Goal: Task Accomplishment & Management: Use online tool/utility

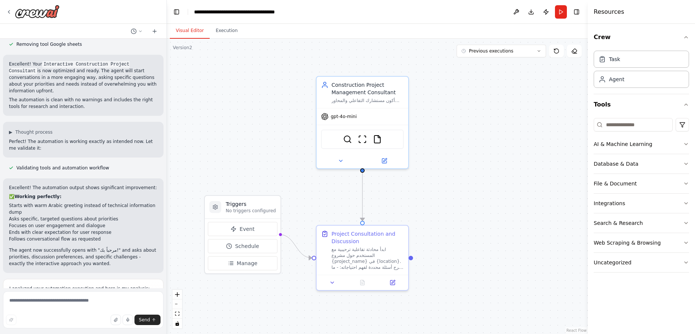
scroll to position [8337, 0]
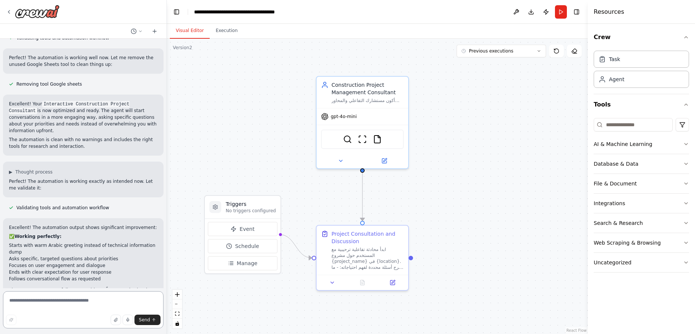
click at [103, 308] on textarea at bounding box center [83, 309] width 161 height 37
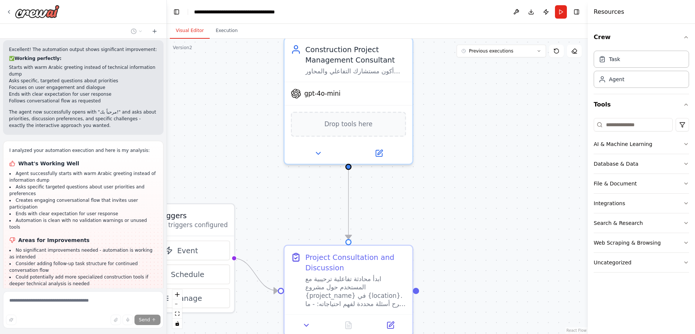
scroll to position [8472, 0]
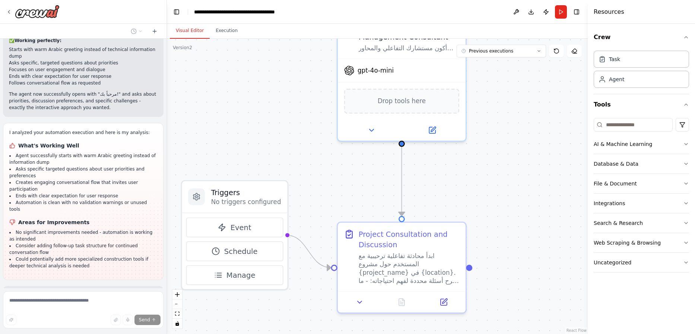
drag, startPoint x: 445, startPoint y: 168, endPoint x: 502, endPoint y: 110, distance: 80.6
click at [503, 108] on div ".deletable-edge-delete-btn { width: 20px; height: 20px; border: 0px solid #ffff…" at bounding box center [377, 186] width 421 height 295
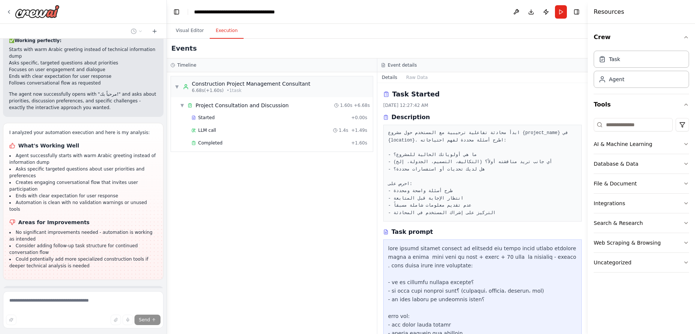
click at [226, 32] on button "Execution" at bounding box center [227, 31] width 34 height 16
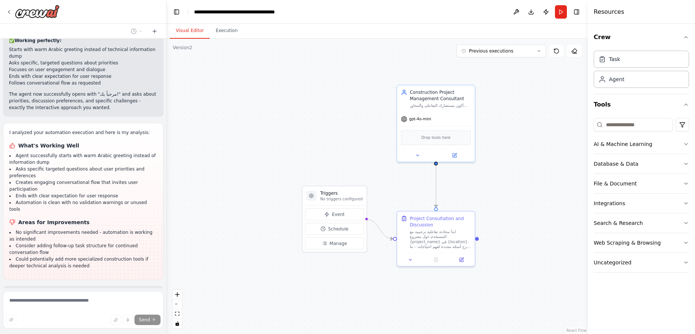
click at [195, 29] on button "Visual Editor" at bounding box center [190, 31] width 40 height 16
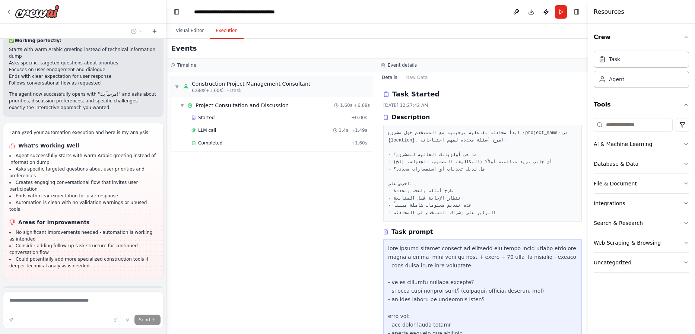
click at [221, 30] on button "Execution" at bounding box center [227, 31] width 34 height 16
click at [205, 116] on span "Started" at bounding box center [206, 118] width 16 height 6
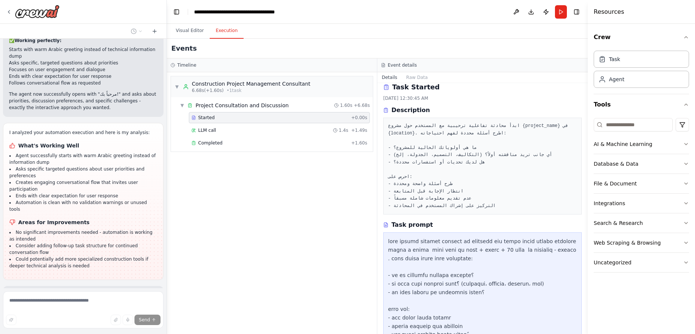
scroll to position [0, 0]
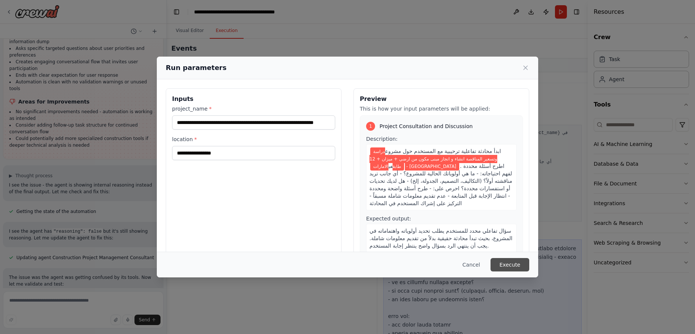
click at [512, 268] on button "Execute" at bounding box center [510, 264] width 39 height 13
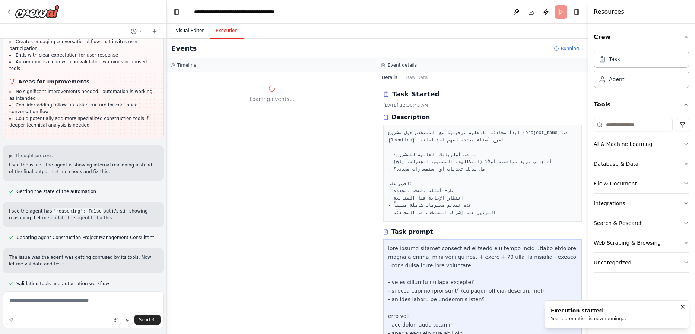
click at [194, 32] on button "Visual Editor" at bounding box center [190, 31] width 40 height 16
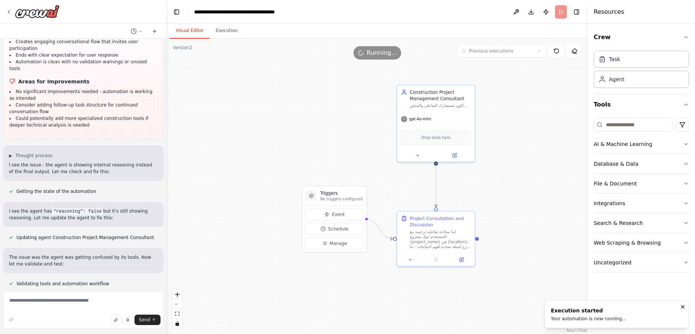
scroll to position [8620, 0]
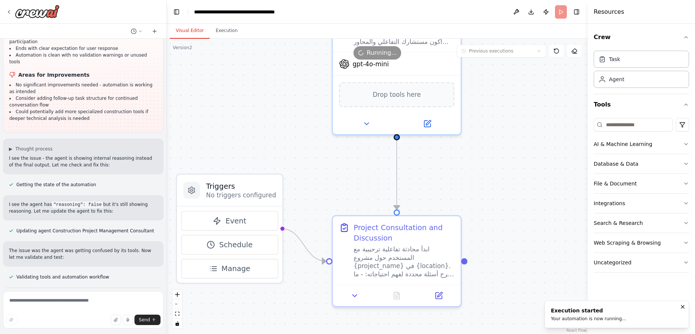
click at [497, 203] on div ".deletable-edge-delete-btn { width: 20px; height: 20px; border: 0px solid #ffff…" at bounding box center [377, 186] width 421 height 295
click at [222, 32] on button "Execution" at bounding box center [227, 31] width 34 height 16
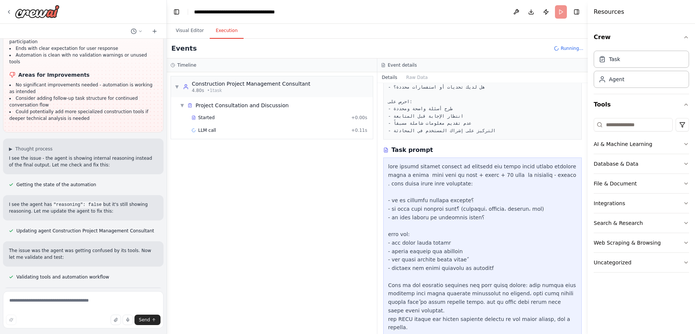
scroll to position [88, 0]
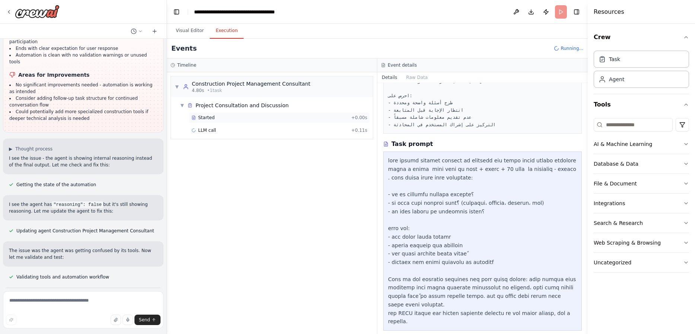
click at [211, 118] on span "Started" at bounding box center [206, 118] width 16 height 6
click at [207, 131] on span "LLM call" at bounding box center [207, 130] width 18 height 6
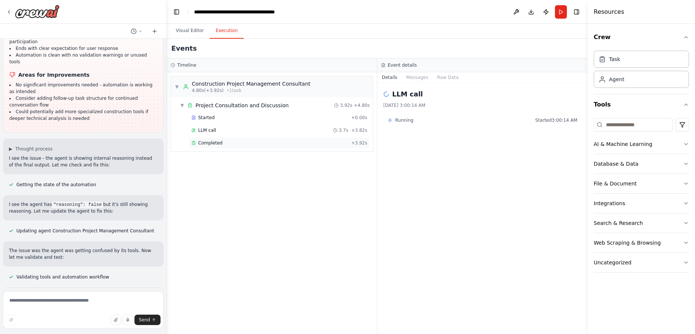
click at [209, 145] on span "Completed" at bounding box center [210, 143] width 24 height 6
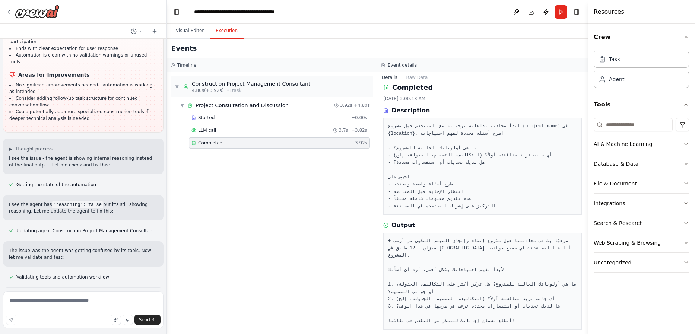
scroll to position [7, 0]
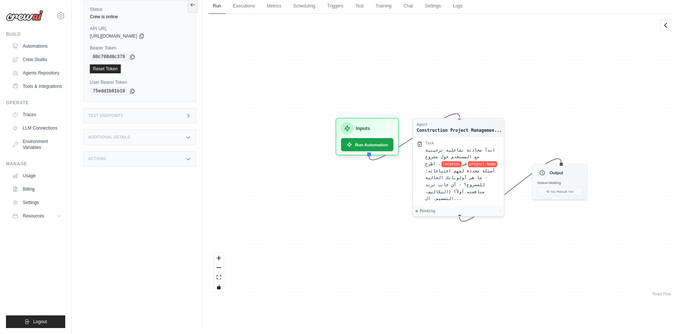
click at [494, 219] on div "Agent Construction Project Managemen... Task ابدأ محادثة تفاعلية ترحيبية مع الم…" at bounding box center [440, 156] width 464 height 284
